Goal: Task Accomplishment & Management: Manage account settings

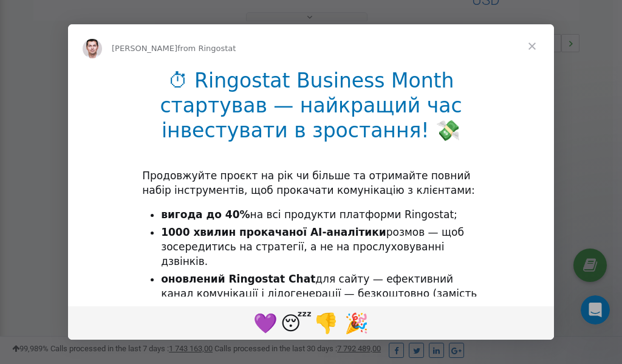
click at [536, 46] on span "Close" at bounding box center [533, 46] width 44 height 44
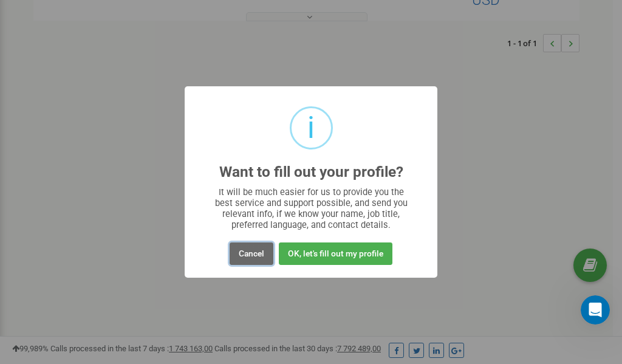
click at [252, 256] on button "Cancel" at bounding box center [252, 253] width 44 height 22
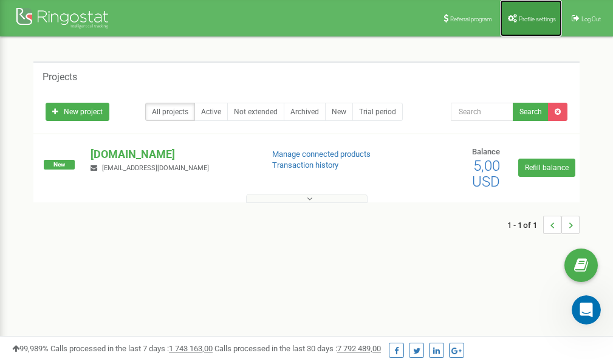
click at [531, 22] on link "Profile settings" at bounding box center [531, 18] width 62 height 36
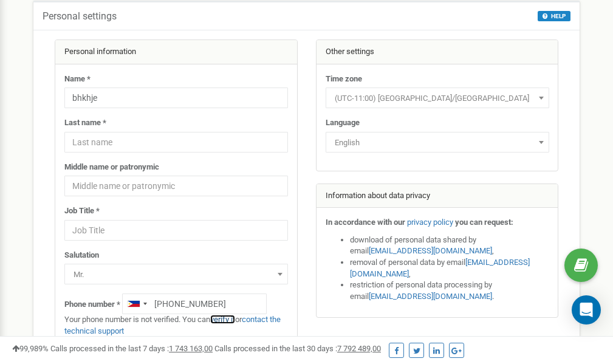
click at [233, 320] on link "verify it" at bounding box center [222, 319] width 25 height 9
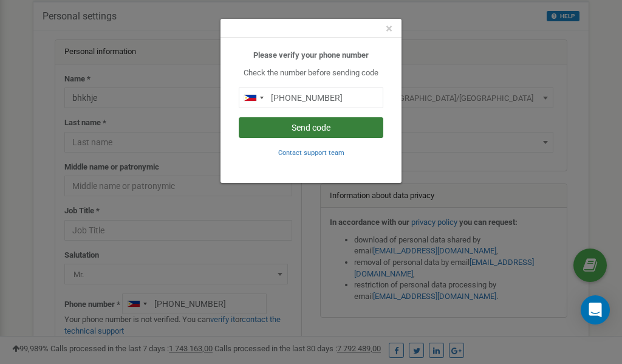
click at [322, 128] on button "Send code" at bounding box center [311, 127] width 145 height 21
